Goal: Obtain resource: Download file/media

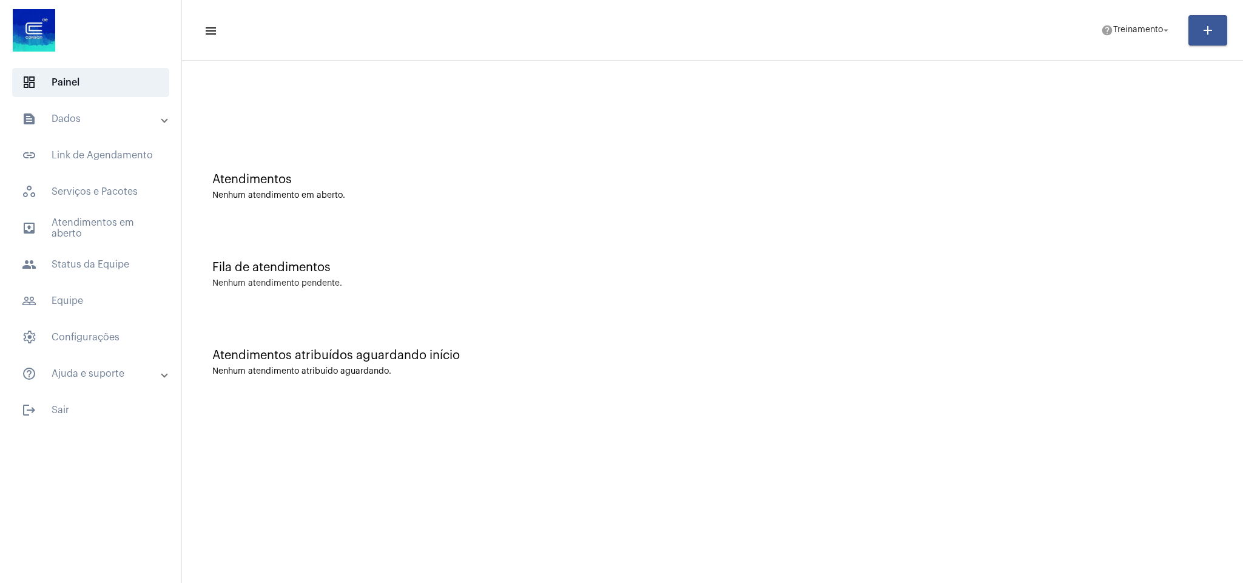
click at [80, 115] on mat-panel-title "text_snippet_outlined Dados" at bounding box center [92, 119] width 140 height 15
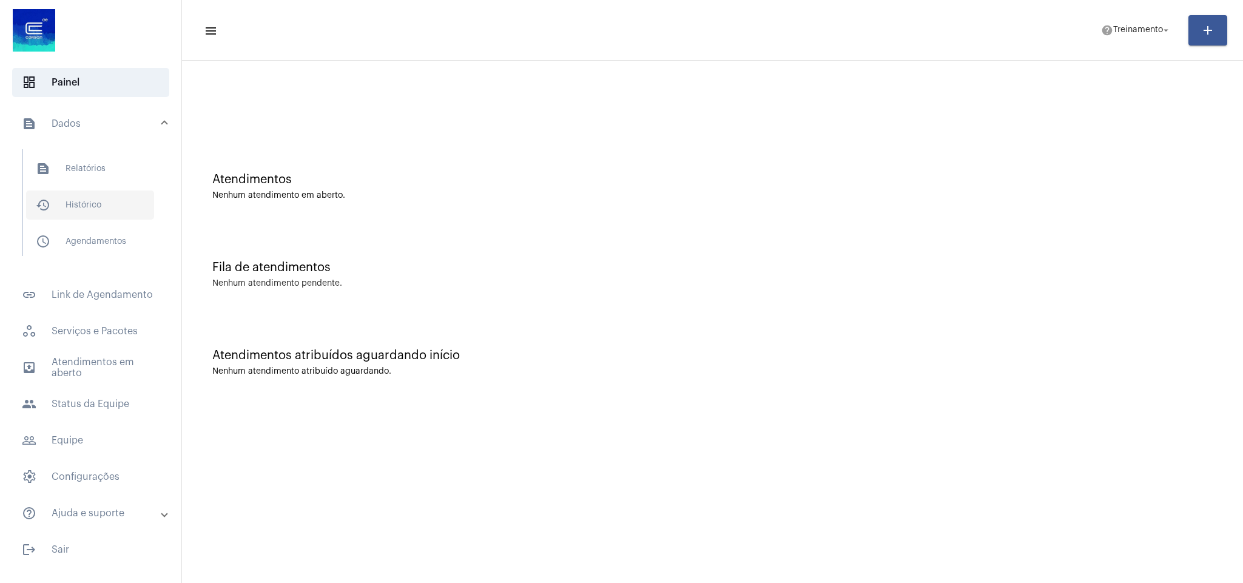
click at [93, 193] on span "history_outlined Histórico" at bounding box center [90, 204] width 128 height 29
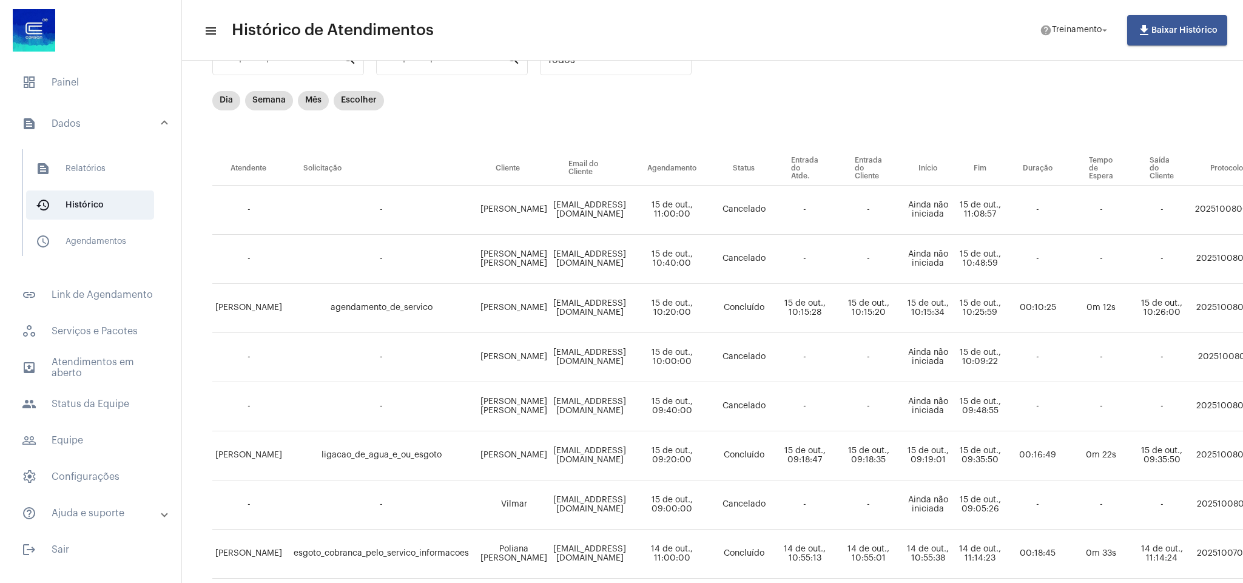
scroll to position [91, 0]
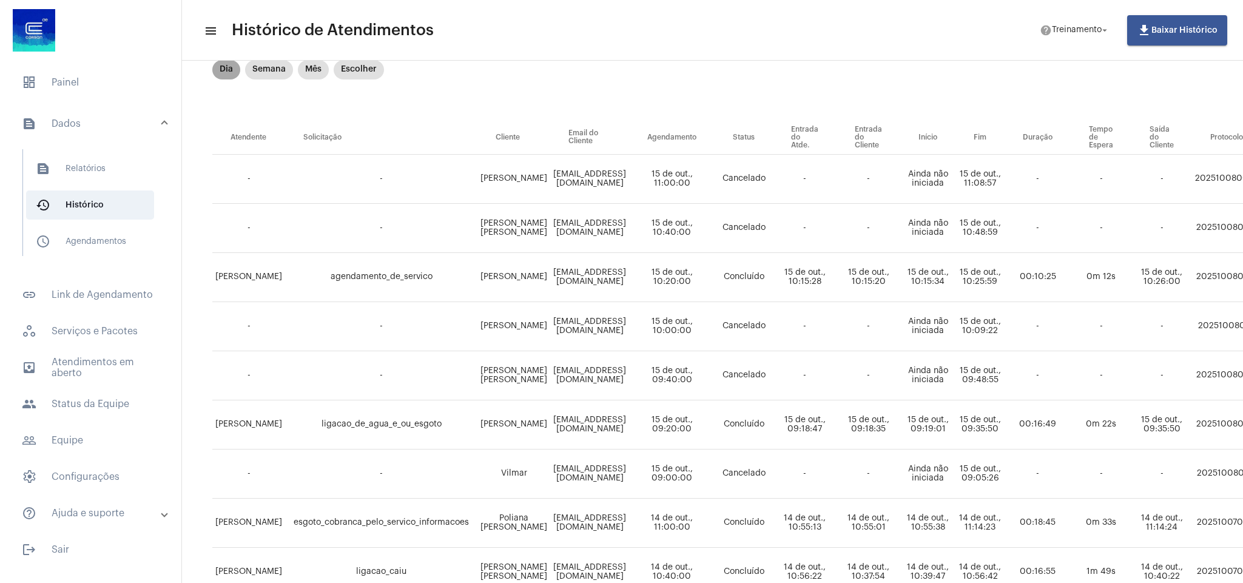
click at [224, 67] on mat-chip "Dia" at bounding box center [226, 69] width 28 height 19
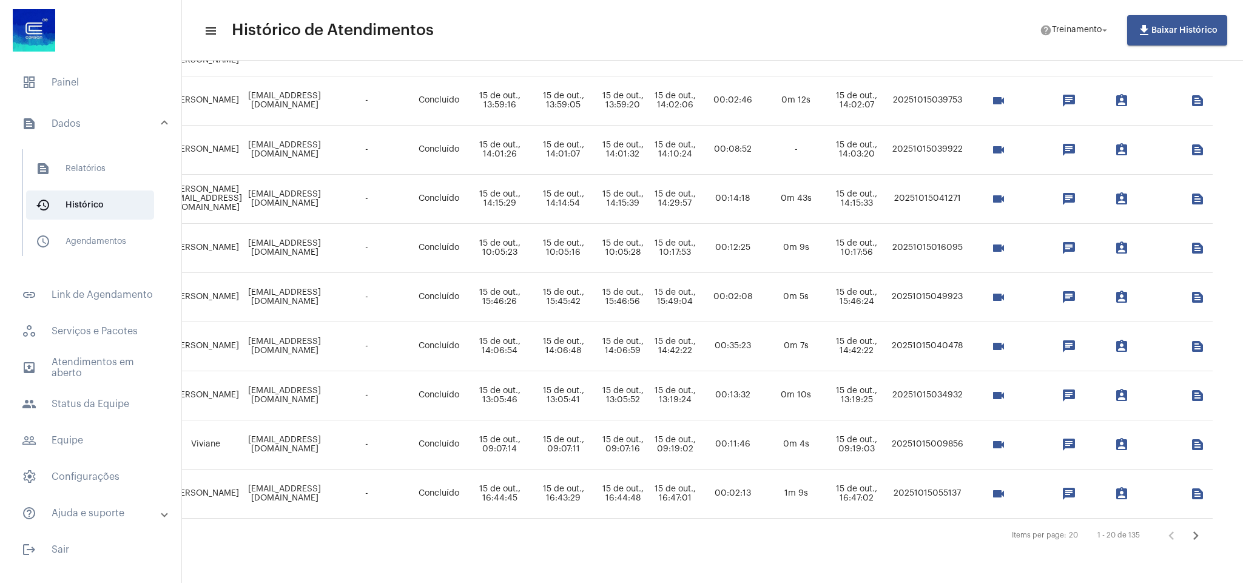
scroll to position [728, 392]
click at [1200, 527] on icon "Próxima página" at bounding box center [1195, 535] width 17 height 17
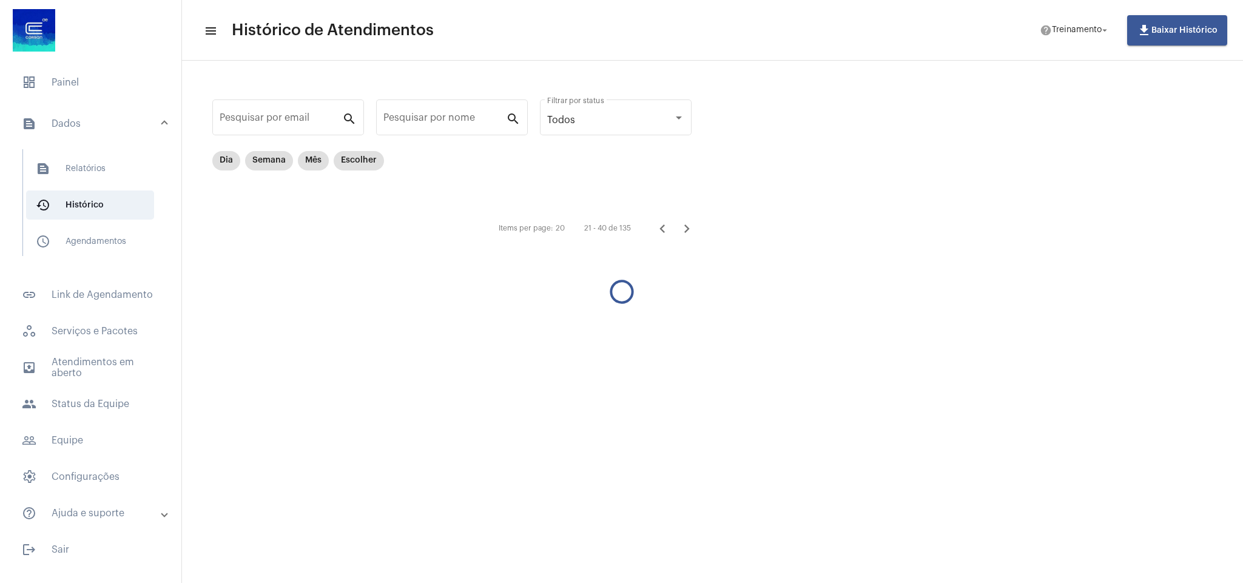
scroll to position [0, 0]
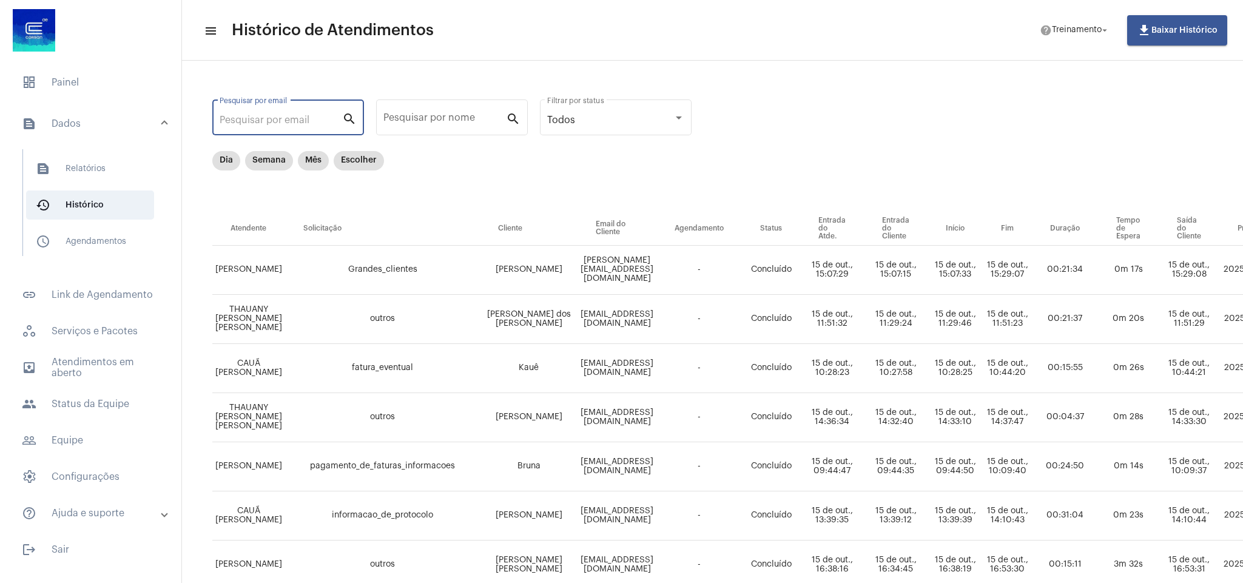
click at [300, 122] on input "Pesquisar por email" at bounding box center [281, 120] width 123 height 11
paste input "TATICHAVESDACOSTA@GMAIL.COM"
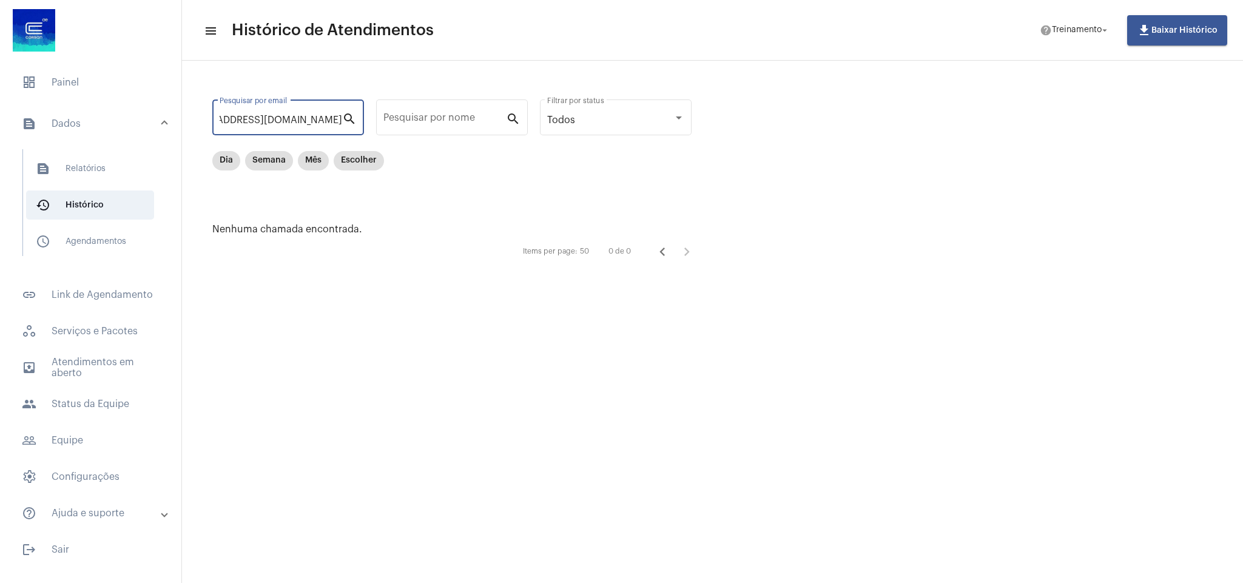
click at [254, 108] on div "TATICHAVESDACOSTA@GMAIL.COM Pesquisar por email" at bounding box center [281, 116] width 123 height 38
click at [264, 117] on input "TATICHAVESDACOSTA@GMAIL.COM" at bounding box center [281, 120] width 123 height 11
click at [342, 117] on div "TATICHAVESDACOSTA@GMAIL.COM Pesquisar por email search" at bounding box center [288, 116] width 152 height 38
click at [313, 119] on input "TATICHAVESDACOSTA@GMAIL.COM" at bounding box center [281, 120] width 123 height 11
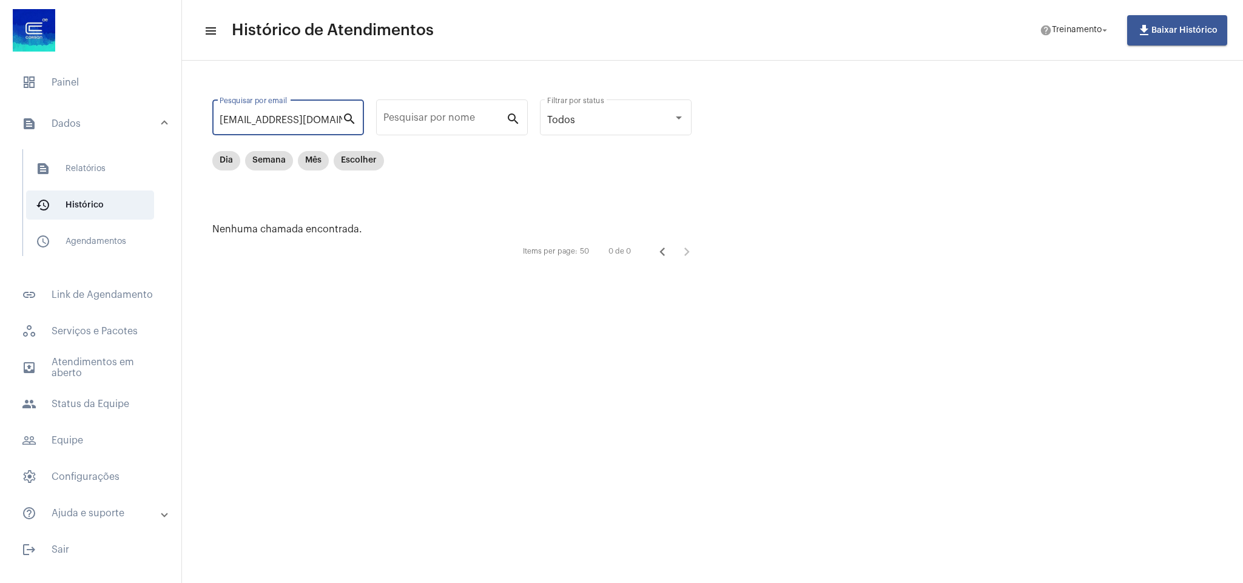
drag, startPoint x: 313, startPoint y: 119, endPoint x: 0, endPoint y: 66, distance: 317.4
click at [0, 66] on mat-sidenav-container "dashboard Painel text_snippet_outlined Dados text_snippet_outlined Relatórios h…" at bounding box center [621, 291] width 1243 height 583
type input ".COM"
drag, startPoint x: 264, startPoint y: 121, endPoint x: 164, endPoint y: 109, distance: 101.3
click at [164, 109] on mat-sidenav-container "dashboard Painel text_snippet_outlined Dados text_snippet_outlined Relatórios h…" at bounding box center [621, 291] width 1243 height 583
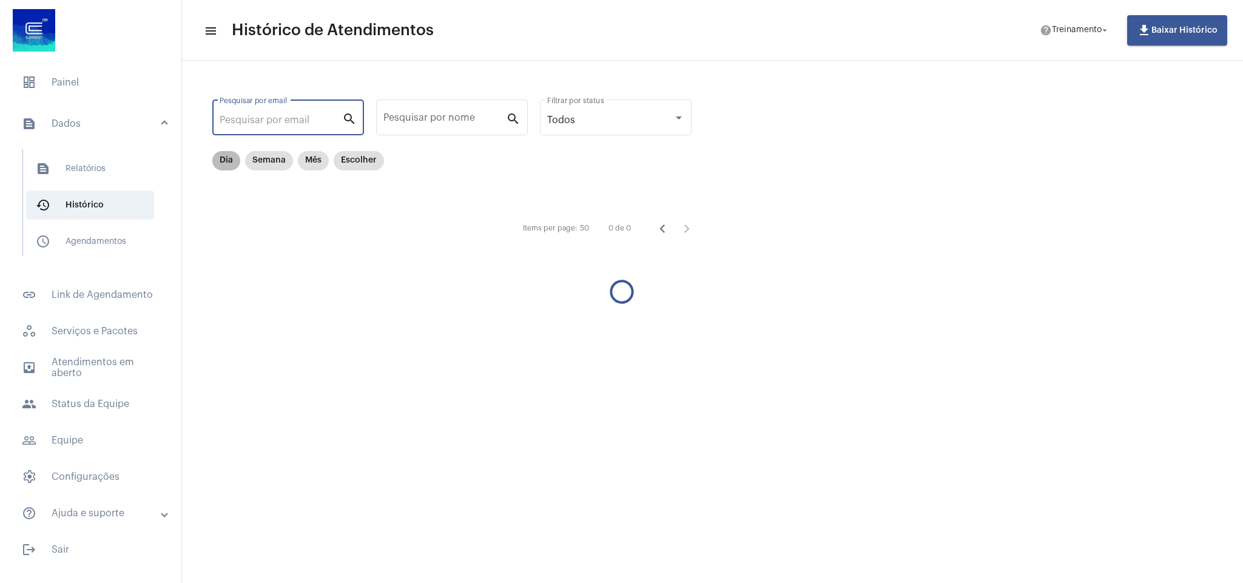
click at [224, 160] on mat-chip "Dia" at bounding box center [226, 160] width 28 height 19
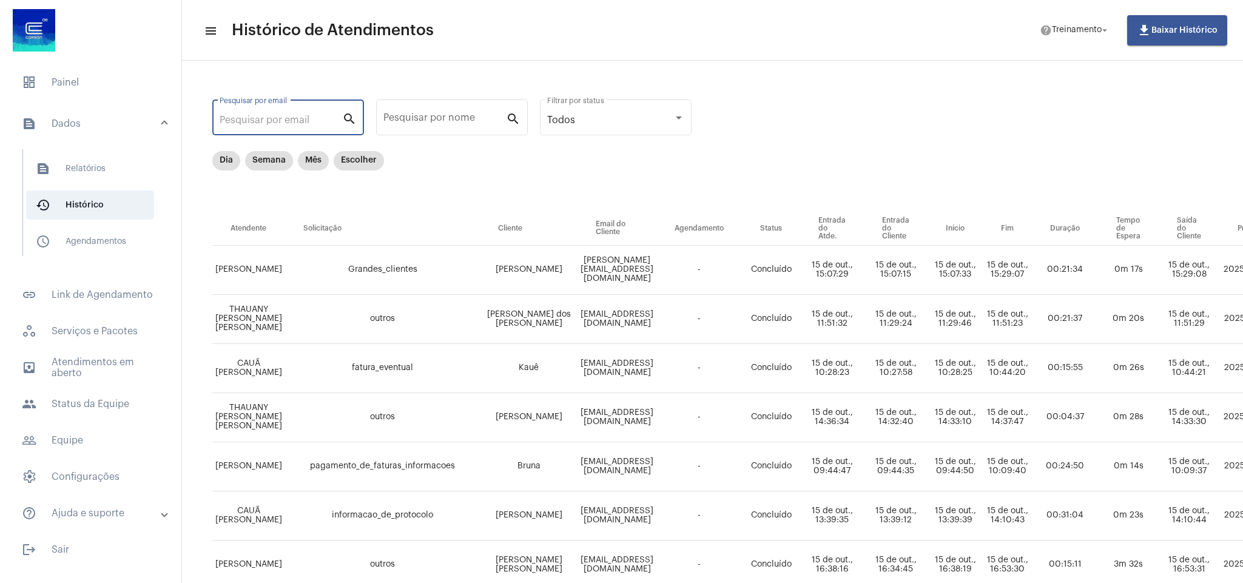
click at [247, 117] on input "Pesquisar por email" at bounding box center [281, 120] width 123 height 11
click at [448, 110] on div "Pesquisar por nome" at bounding box center [444, 116] width 123 height 38
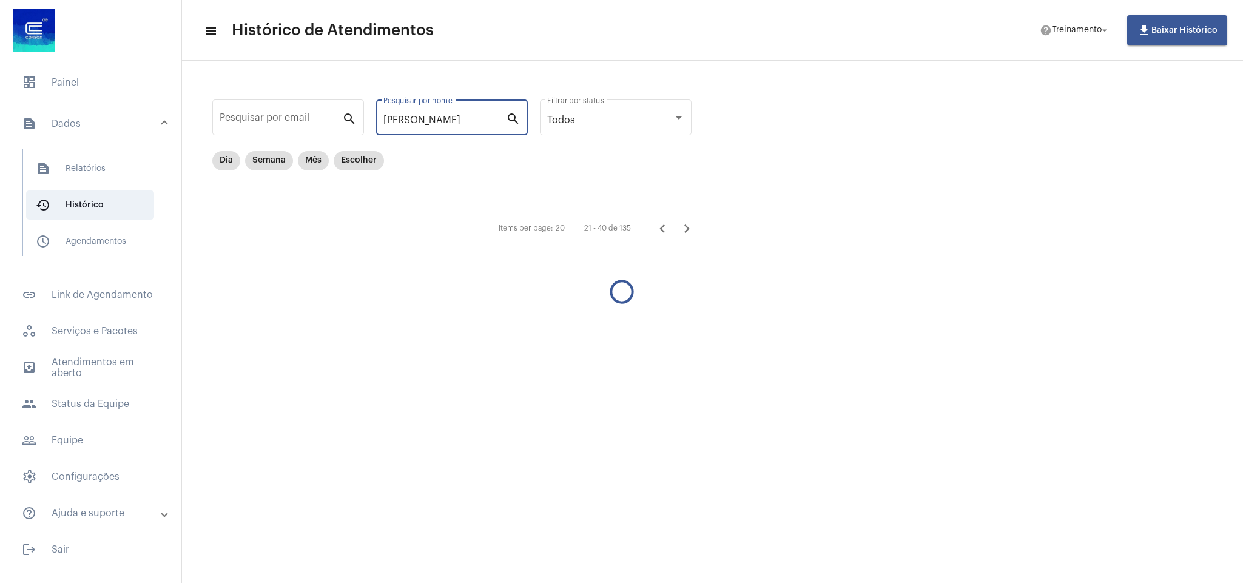
type input "TATIANA"
click at [274, 161] on mat-chip "Semana" at bounding box center [269, 160] width 48 height 19
click at [226, 158] on mat-chip "Dia" at bounding box center [226, 160] width 28 height 19
click at [313, 158] on mat-chip "Mês" at bounding box center [313, 160] width 31 height 19
click at [426, 115] on input "TATIANA" at bounding box center [444, 120] width 123 height 11
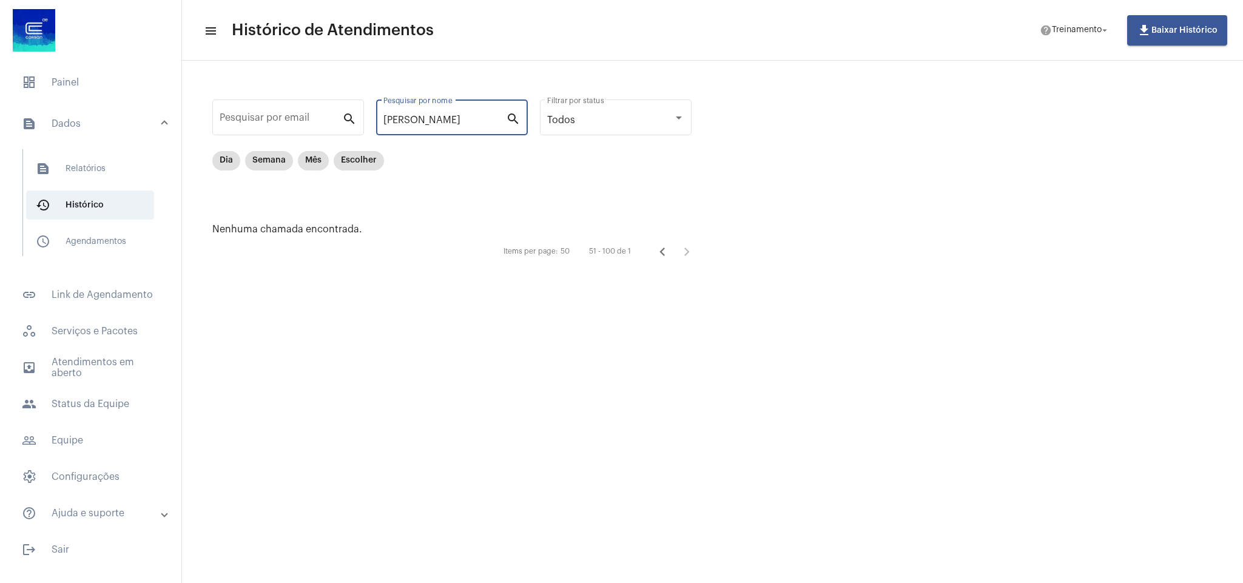
drag, startPoint x: 428, startPoint y: 115, endPoint x: 369, endPoint y: 117, distance: 58.3
click at [369, 117] on div "Pesquisar por email search TATIANA Pesquisar por nome search Todos Filtrar por …" at bounding box center [458, 180] width 528 height 214
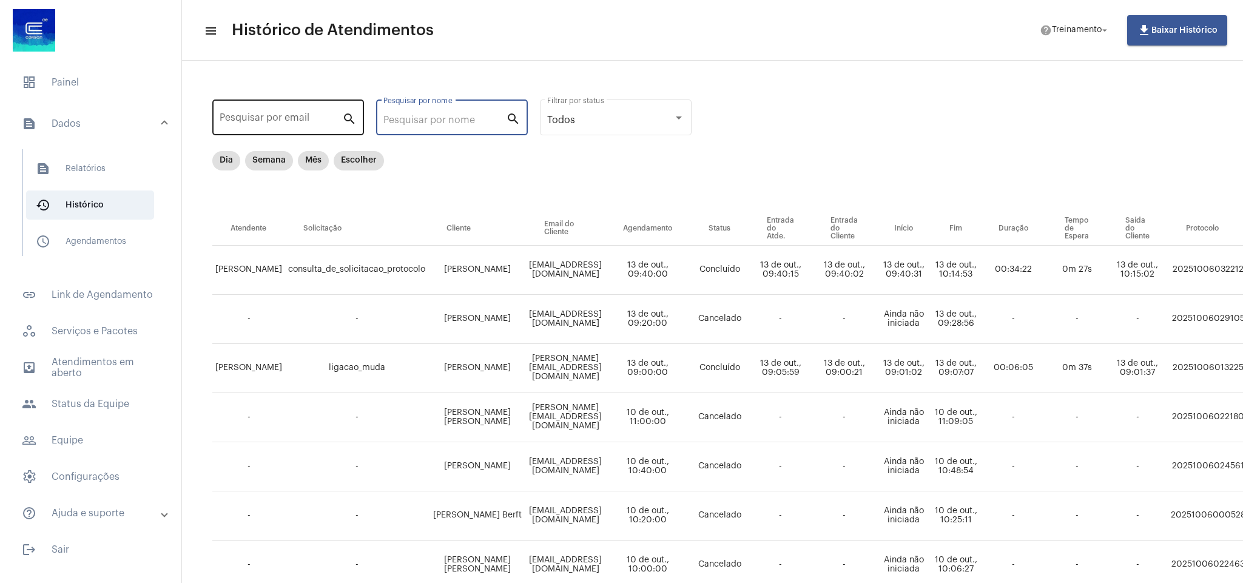
click at [272, 116] on input "Pesquisar por email" at bounding box center [281, 120] width 123 height 11
paste input "tatichavesdacosta@gmail.com"
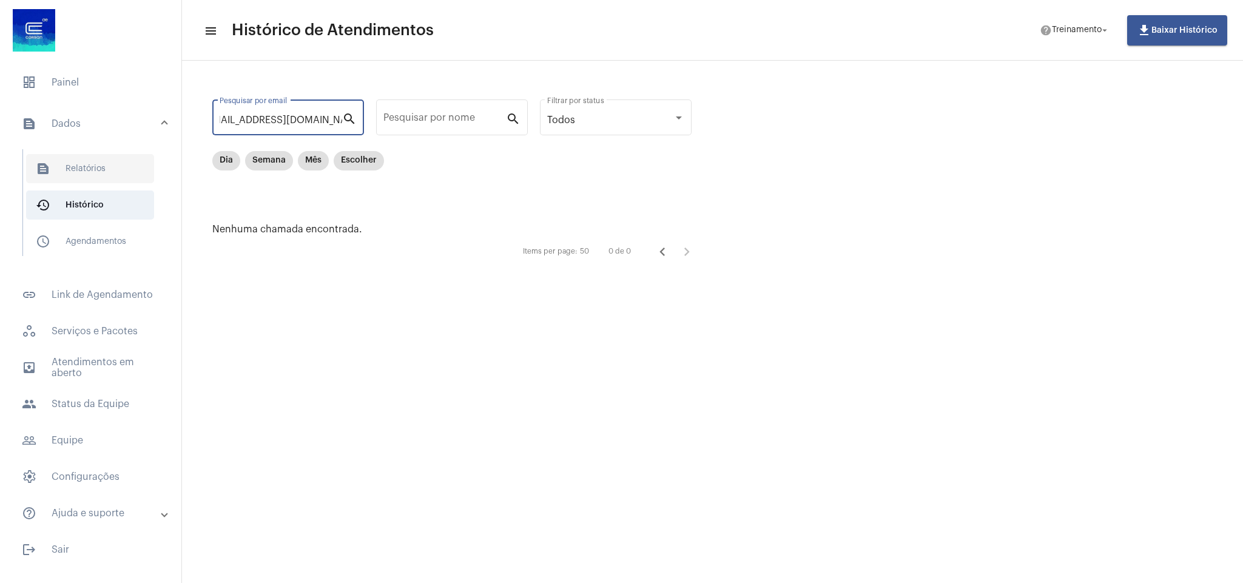
type input "tatichavesdacosta@gmail.com"
click at [91, 156] on span "text_snippet_outlined Relatórios" at bounding box center [90, 168] width 128 height 29
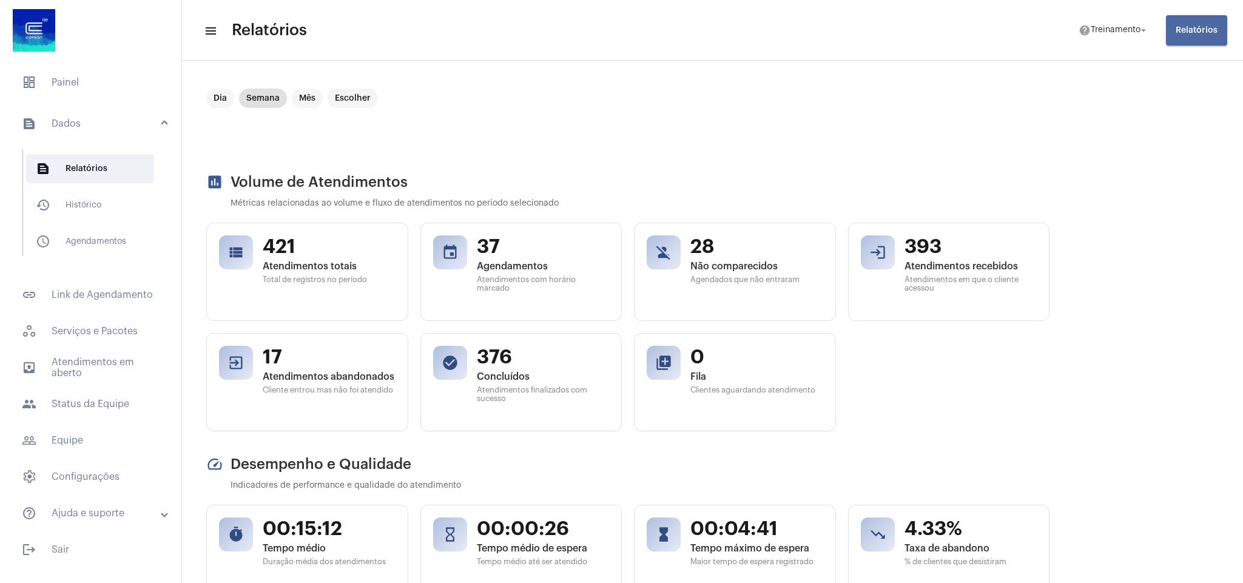
click at [1204, 26] on span "Relatórios" at bounding box center [1196, 30] width 42 height 8
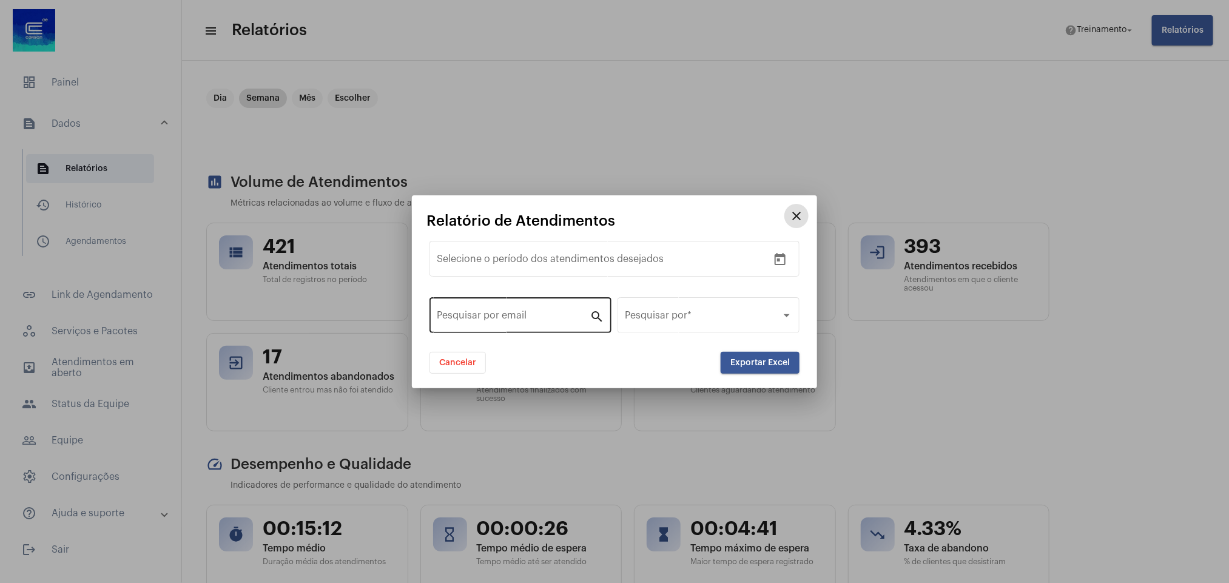
click at [526, 318] on input "Pesquisar por email" at bounding box center [513, 317] width 153 height 11
paste input "tatichavesdacosta@gmail.com"
type input "tatichavesdacosta@gmail.com"
click at [747, 362] on span "Exportar Excel" at bounding box center [759, 362] width 59 height 8
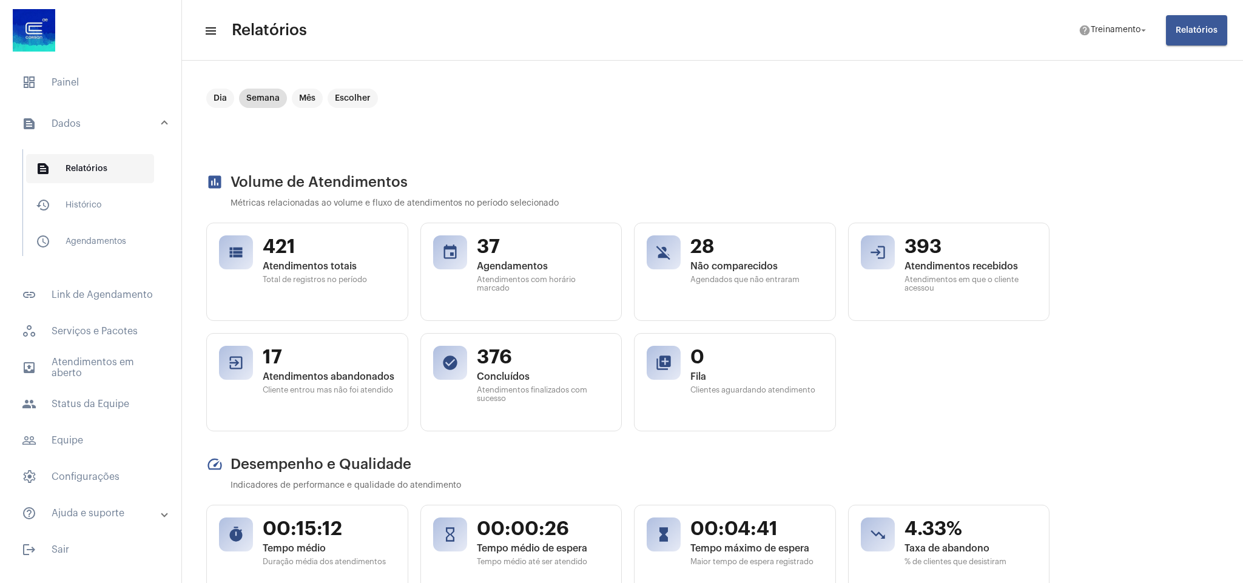
click at [80, 164] on span "text_snippet_outlined Relatórios" at bounding box center [90, 168] width 128 height 29
click at [110, 206] on span "history_outlined Histórico" at bounding box center [90, 204] width 128 height 29
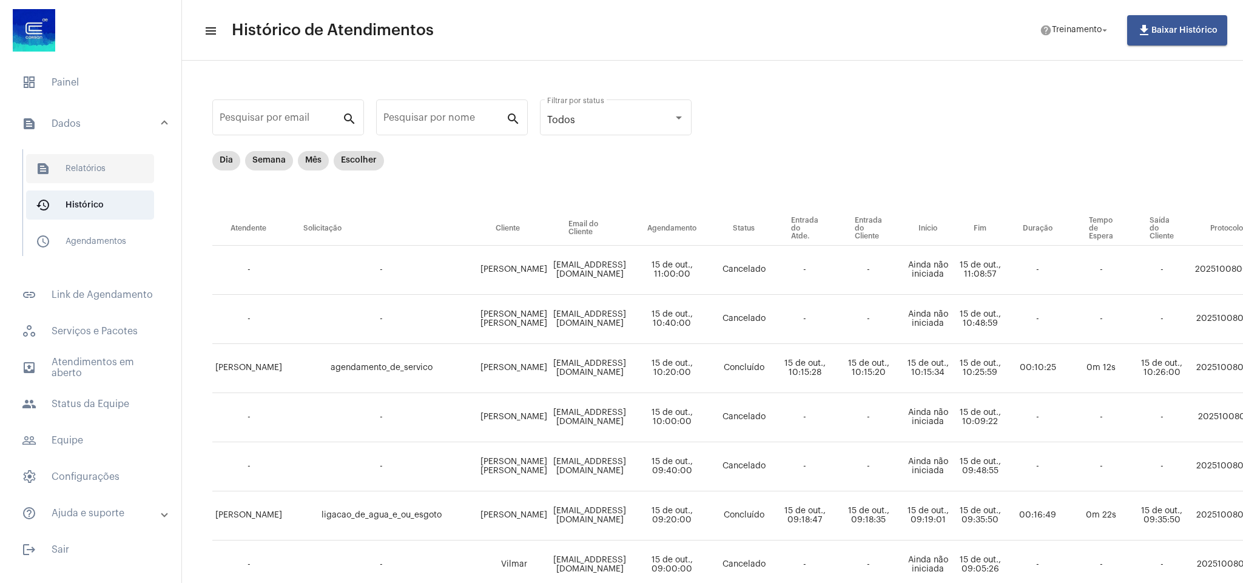
click at [80, 168] on span "text_snippet_outlined Relatórios" at bounding box center [90, 168] width 128 height 29
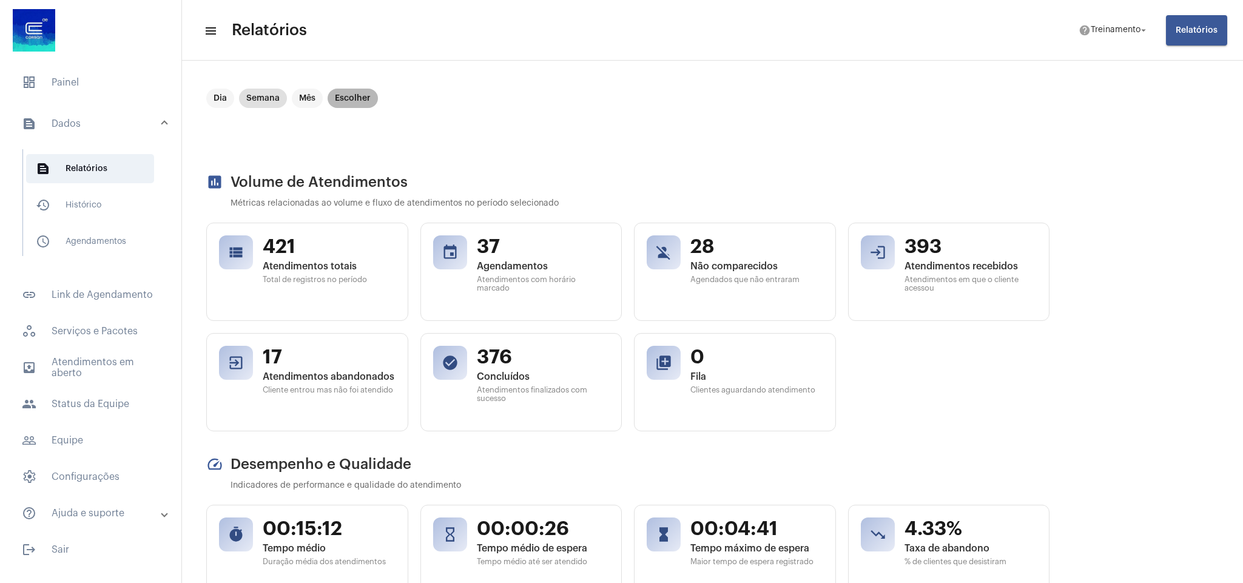
click at [352, 97] on mat-chip "Escolher" at bounding box center [352, 98] width 50 height 19
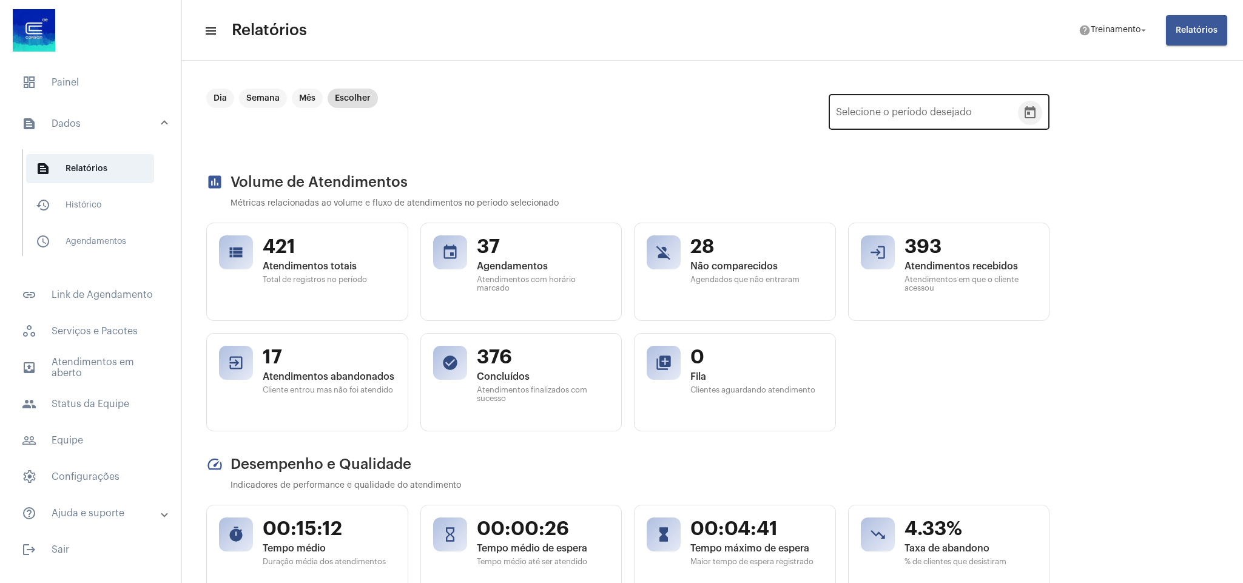
click at [1034, 108] on icon "Open calendar" at bounding box center [1029, 112] width 11 height 12
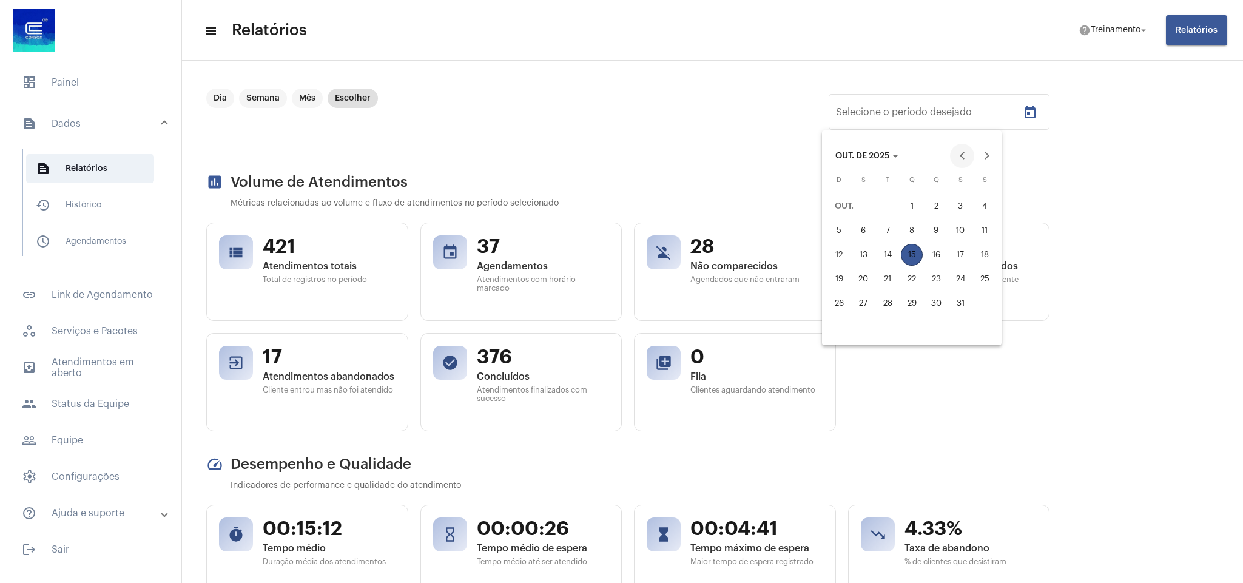
click at [963, 151] on button "Previous month" at bounding box center [962, 156] width 24 height 24
click at [935, 271] on div "18" at bounding box center [936, 279] width 22 height 22
type input "18/09/2025"
click at [981, 279] on div "20" at bounding box center [984, 279] width 22 height 22
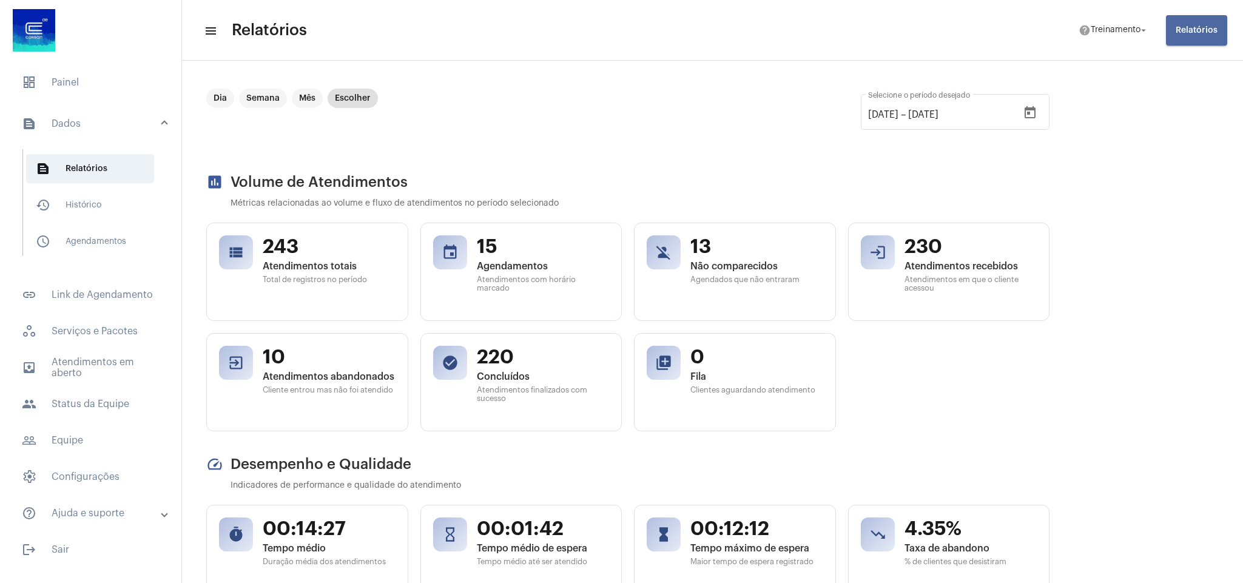
click at [1199, 28] on span "Relatórios" at bounding box center [1196, 30] width 42 height 8
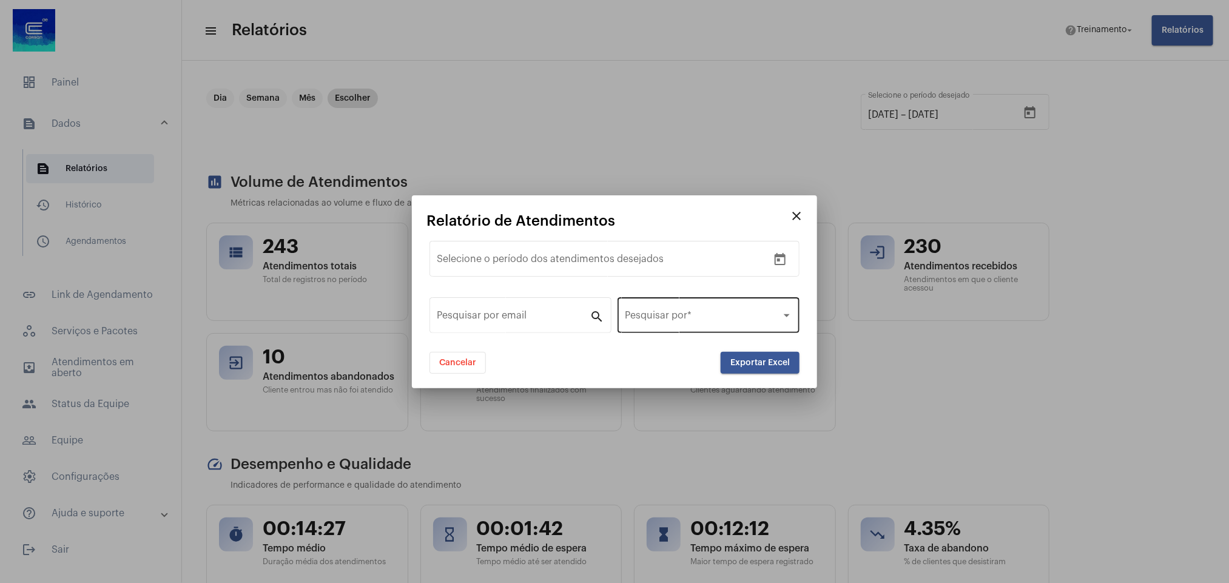
click at [779, 308] on div "Pesquisar por *" at bounding box center [708, 314] width 167 height 38
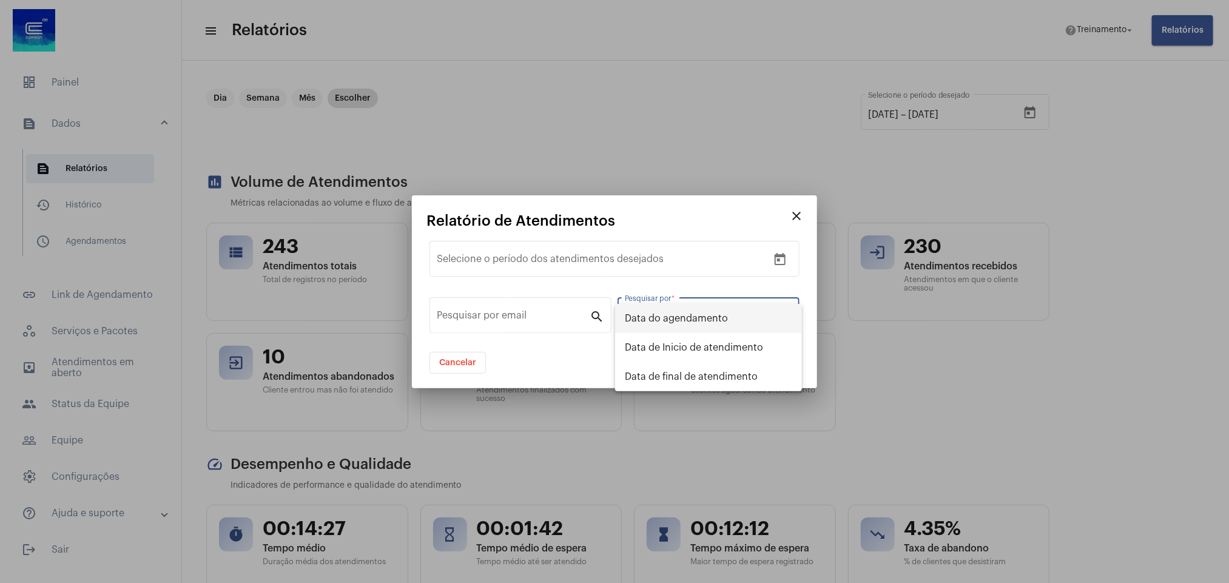
click at [519, 317] on div at bounding box center [614, 291] width 1229 height 583
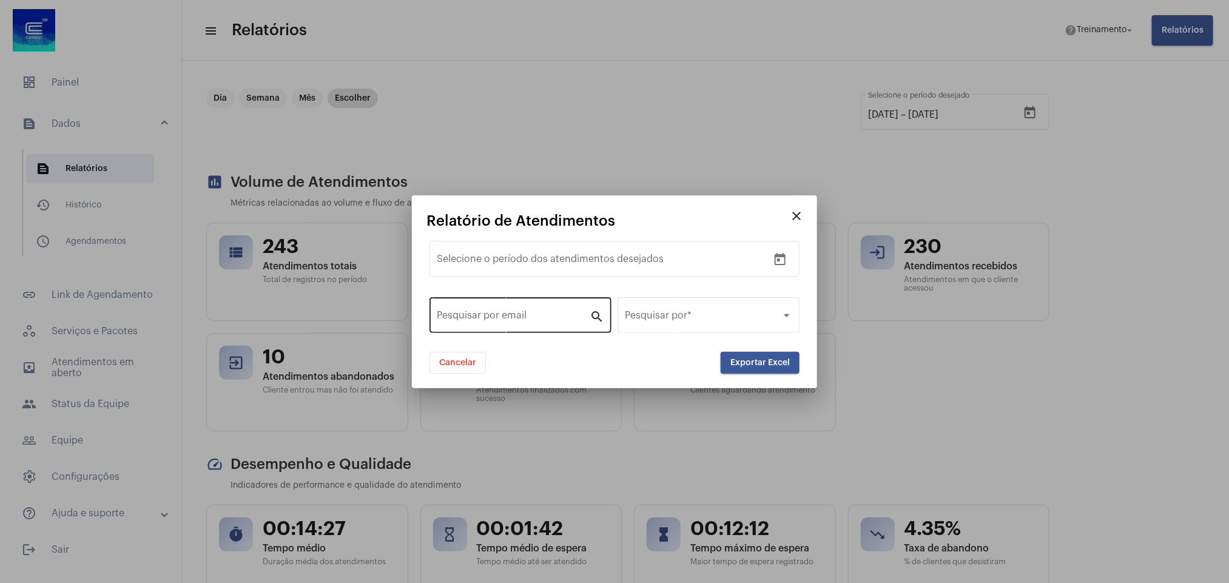
click at [530, 317] on input "Pesquisar por email" at bounding box center [513, 317] width 153 height 11
paste input "tatichavesdacosta@gmail.com"
type input "tatichavesdacosta@gmail.com"
click at [761, 364] on span "Exportar Excel" at bounding box center [759, 362] width 59 height 8
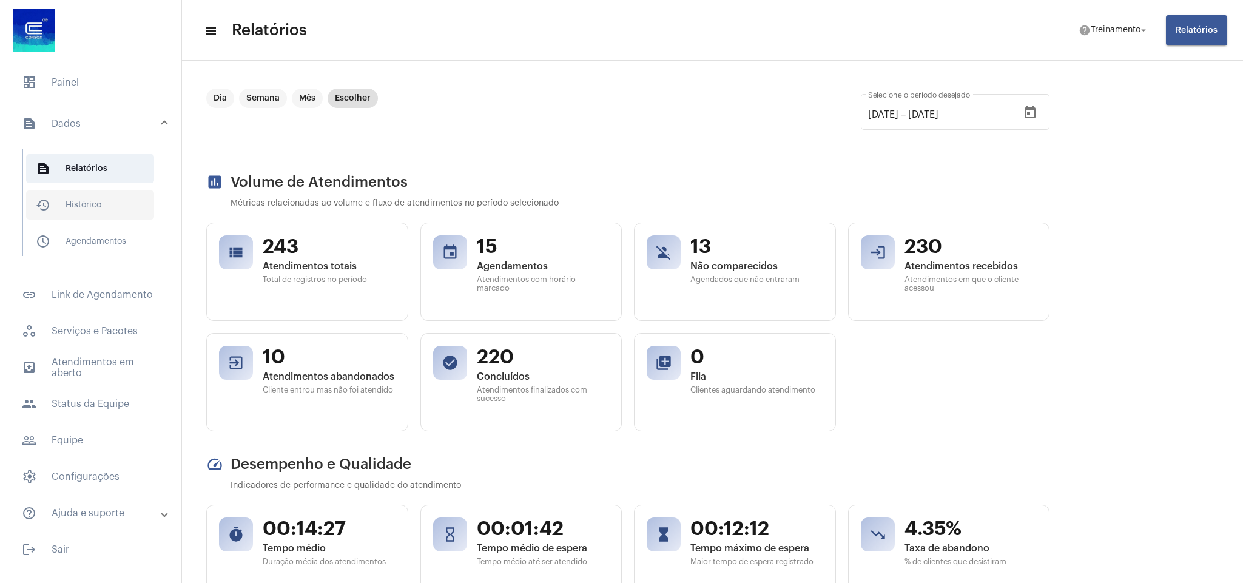
click at [86, 198] on span "history_outlined Histórico" at bounding box center [90, 204] width 128 height 29
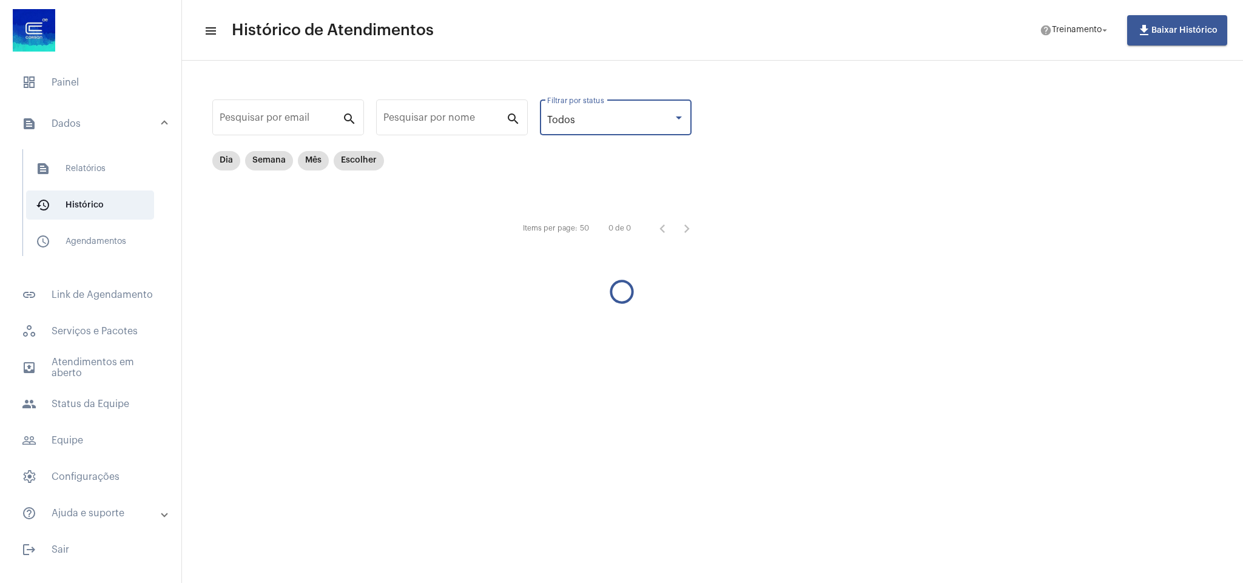
click at [677, 116] on div at bounding box center [679, 117] width 6 height 3
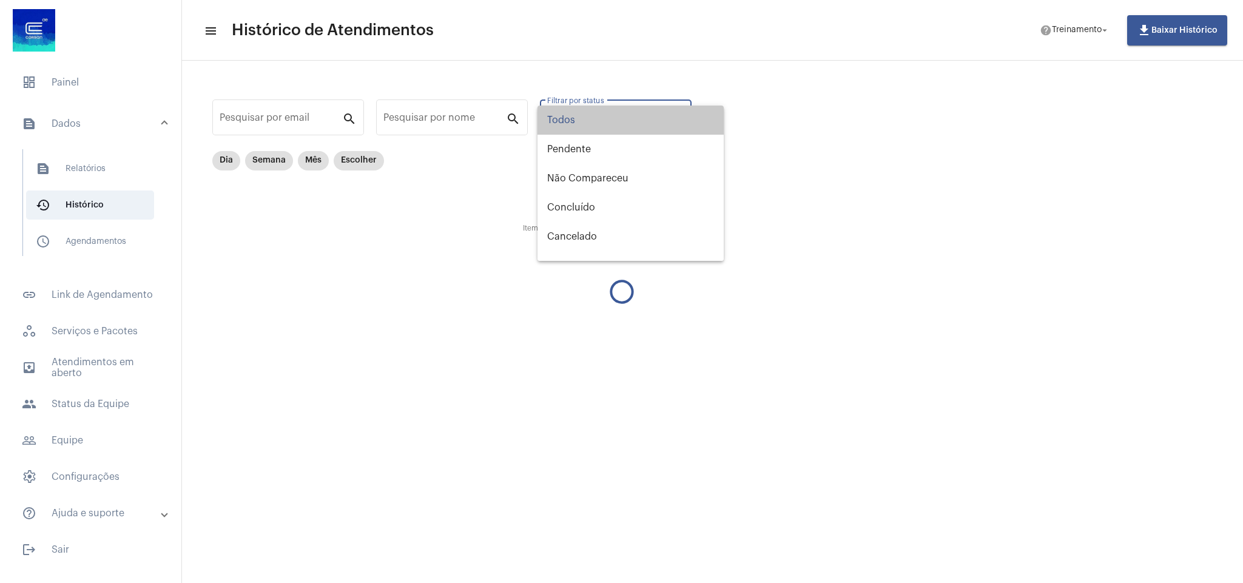
click at [677, 116] on mat-option "Todos" at bounding box center [630, 120] width 186 height 29
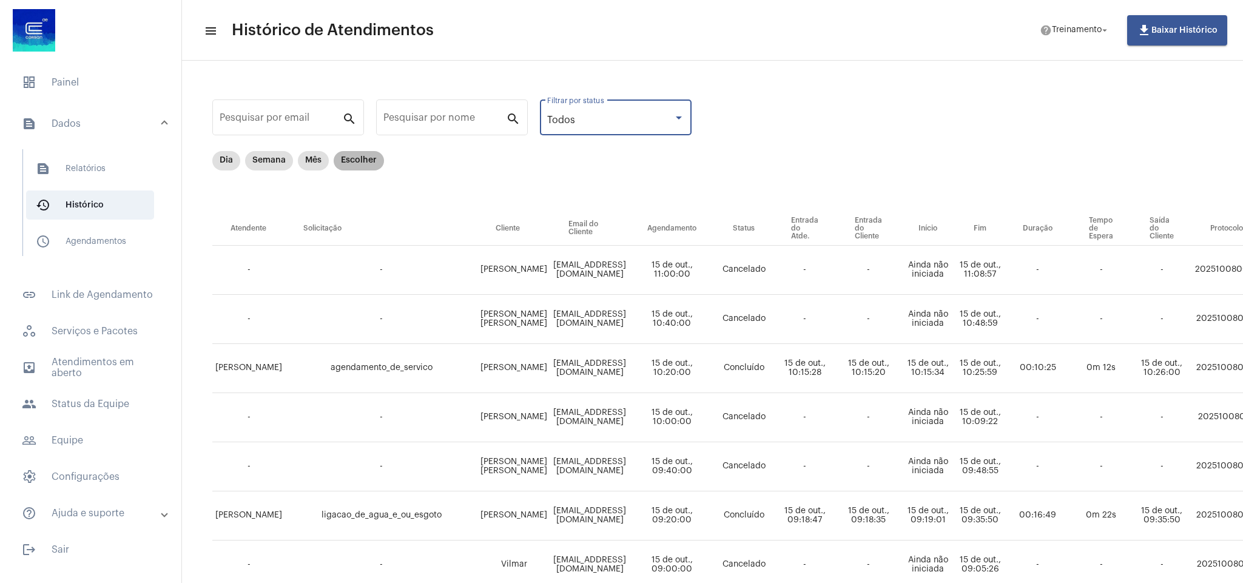
click at [358, 160] on mat-chip "Escolher" at bounding box center [359, 160] width 50 height 19
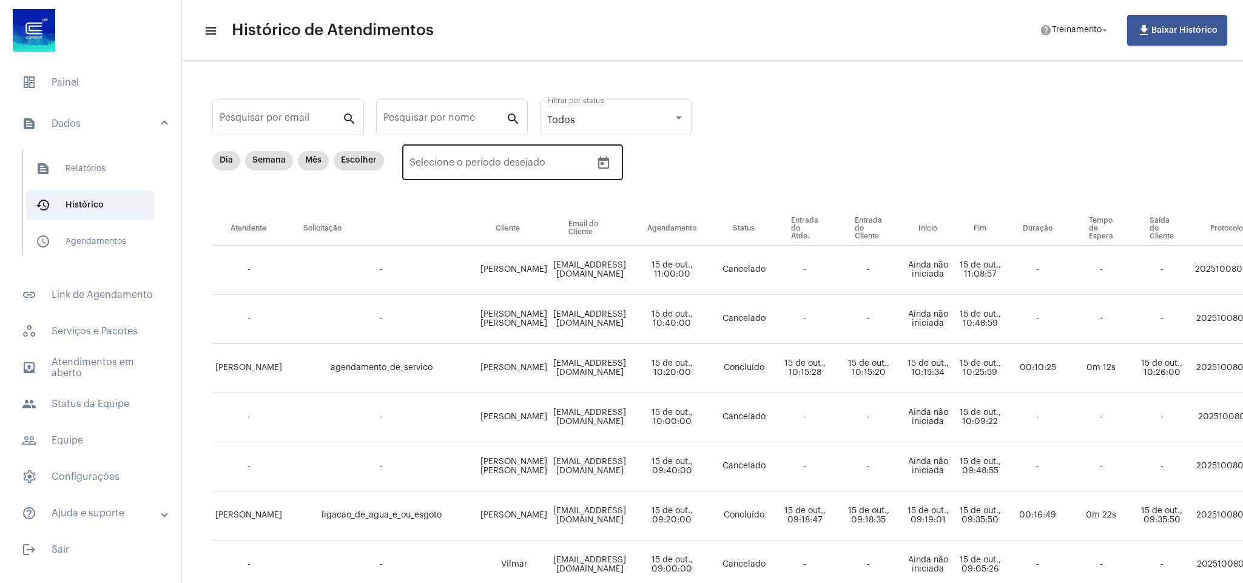
click at [446, 164] on input "Selecione o período desejado" at bounding box center [440, 165] width 62 height 11
click at [606, 160] on icon "Open calendar" at bounding box center [603, 162] width 11 height 12
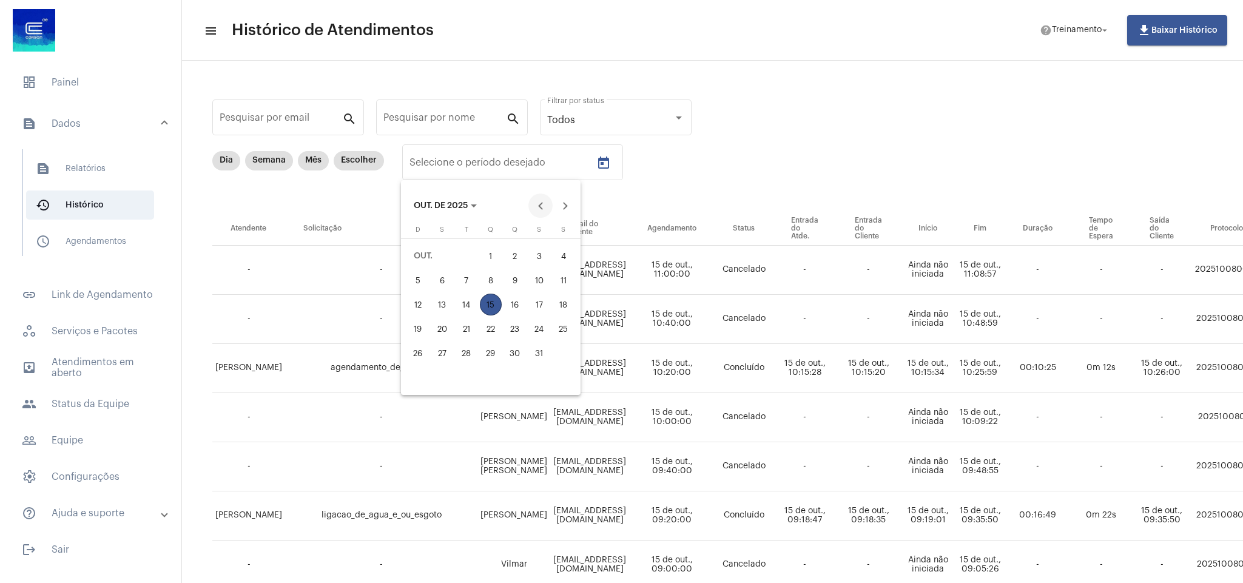
click at [541, 204] on button "Previous month" at bounding box center [540, 205] width 24 height 24
click at [534, 324] on div "19" at bounding box center [539, 329] width 22 height 22
type input "19/09/2025"
click at [541, 324] on div "19" at bounding box center [539, 329] width 22 height 22
type input "19/09/2025"
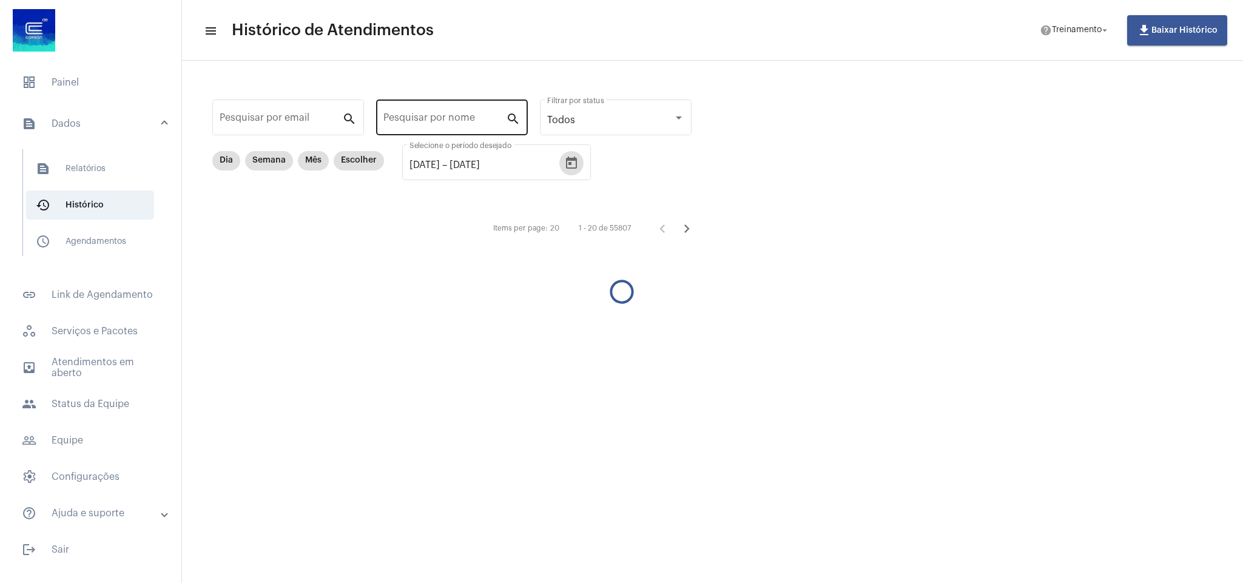
click at [479, 113] on div "Pesquisar por nome" at bounding box center [444, 116] width 123 height 38
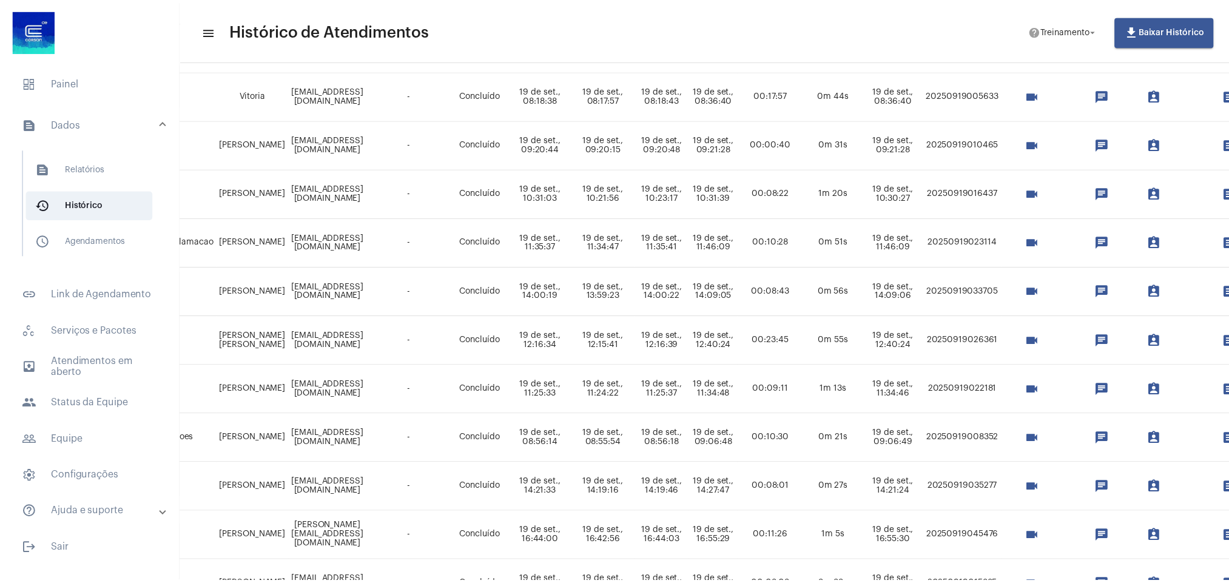
scroll to position [273, 359]
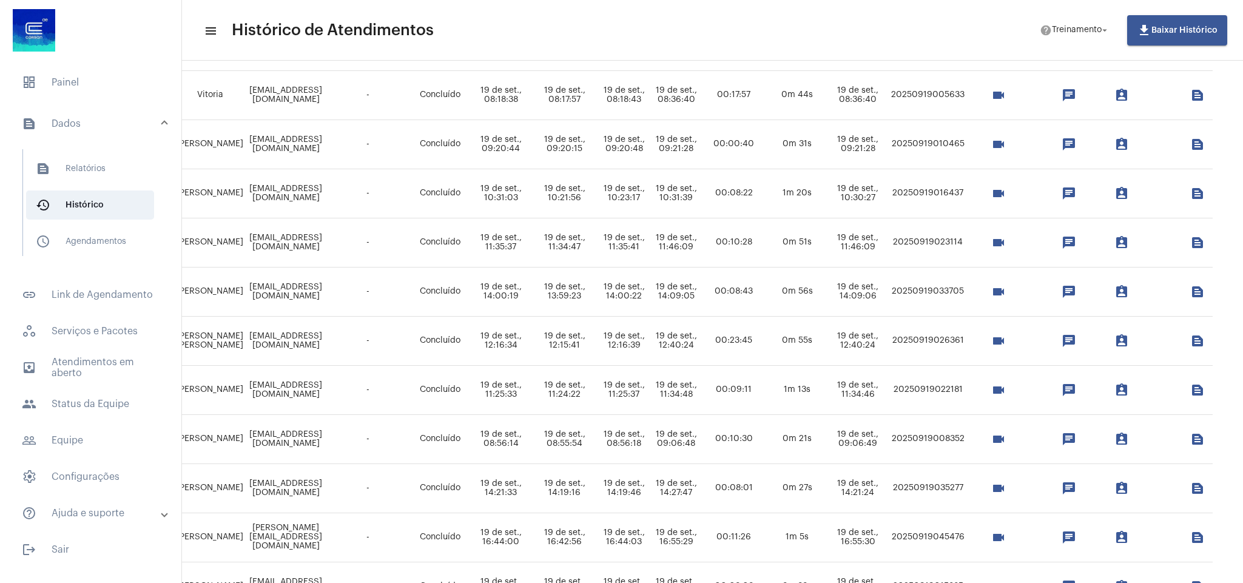
type input "GUSTAVO"
click at [991, 239] on mat-icon "videocam" at bounding box center [998, 242] width 15 height 15
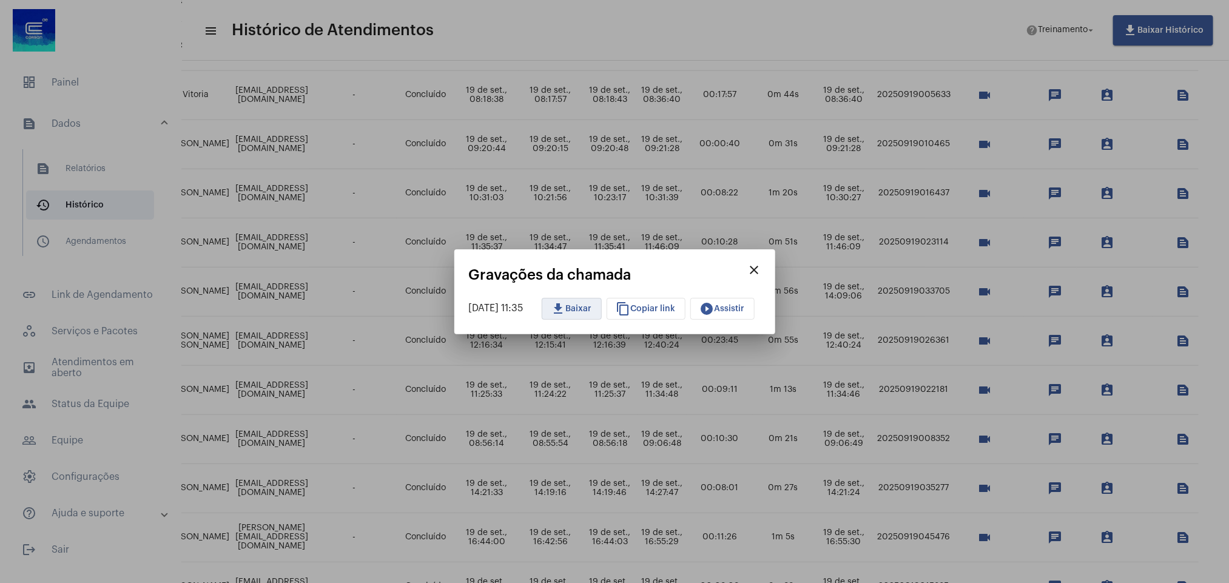
click at [585, 306] on span "download Baixar" at bounding box center [571, 308] width 41 height 8
